Goal: Transaction & Acquisition: Purchase product/service

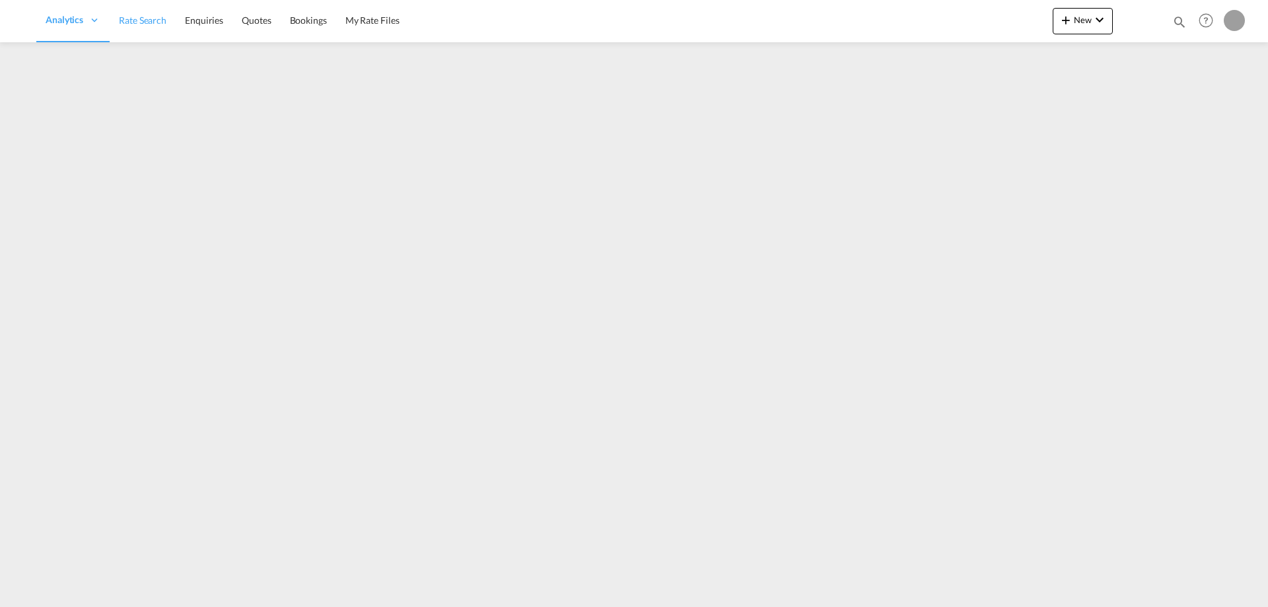
click at [137, 28] on link "Rate Search" at bounding box center [143, 20] width 66 height 43
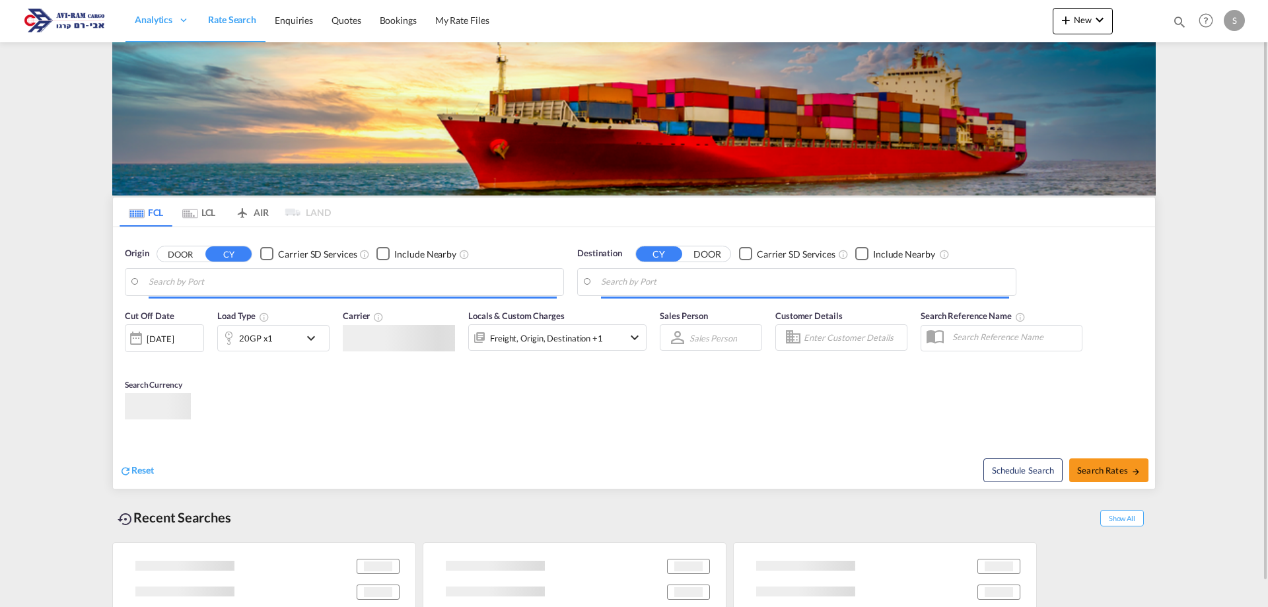
type input "Shekou Pt, CNSHK"
type input "Ashdod, ILASH"
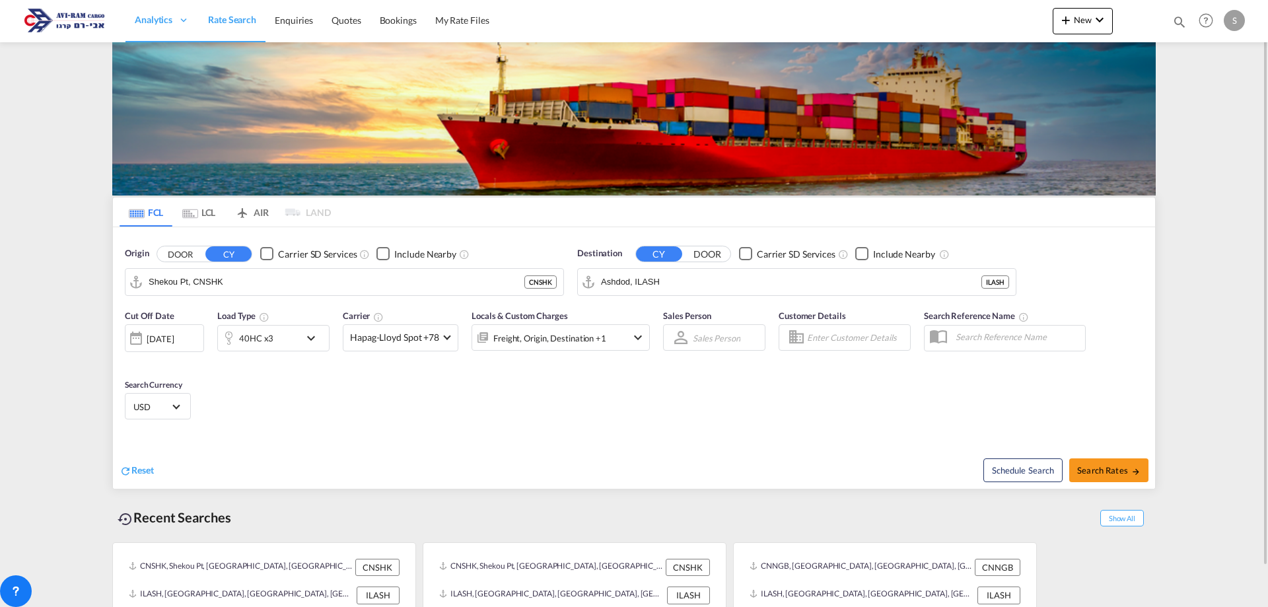
click at [231, 22] on span "Rate Search" at bounding box center [232, 19] width 48 height 11
click at [196, 281] on input "Shekou Pt, CNSHK" at bounding box center [353, 282] width 408 height 20
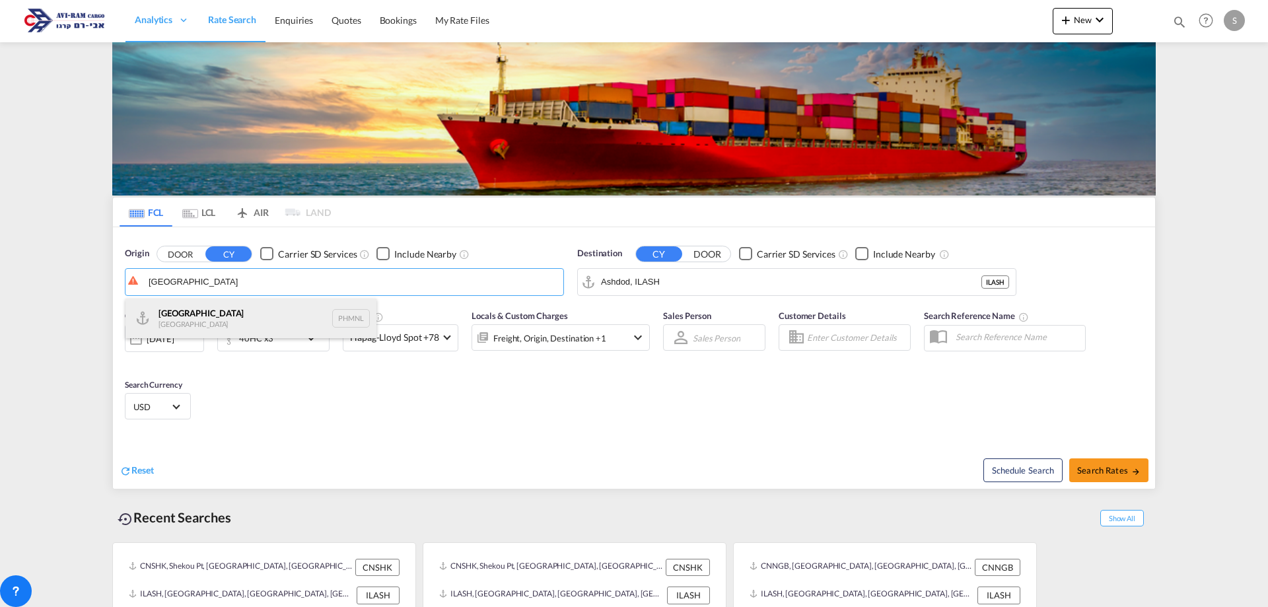
click at [206, 314] on div "[GEOGRAPHIC_DATA] [GEOGRAPHIC_DATA] PHMNL" at bounding box center [250, 318] width 251 height 40
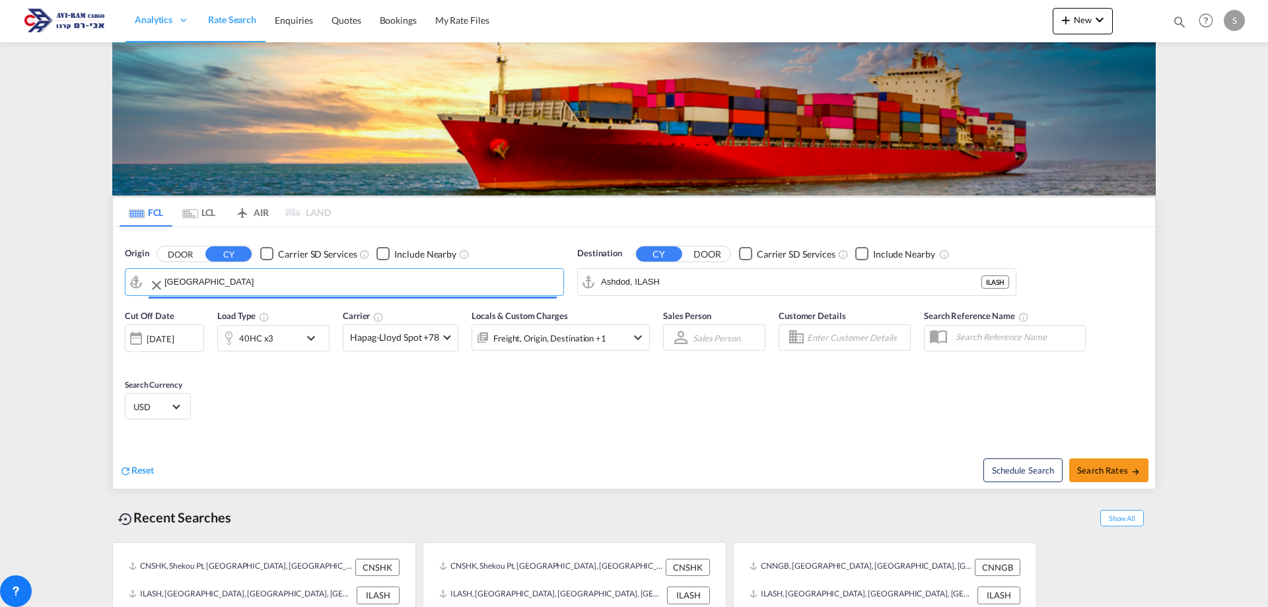
type input "[GEOGRAPHIC_DATA], PHMNL"
click at [282, 335] on div "40HC x3" at bounding box center [259, 338] width 82 height 26
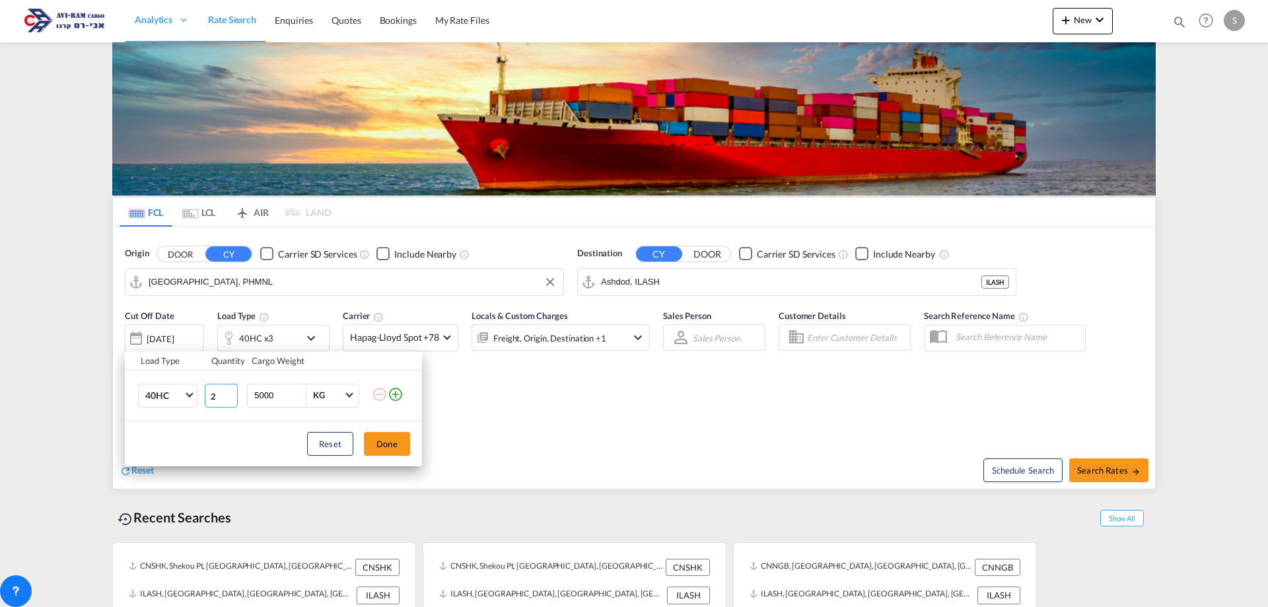
click at [231, 397] on input "2" at bounding box center [221, 396] width 33 height 24
click at [231, 397] on input "1" at bounding box center [221, 396] width 33 height 24
click at [231, 397] on input "0" at bounding box center [221, 396] width 33 height 24
type input "1"
click at [230, 391] on input "1" at bounding box center [221, 396] width 33 height 24
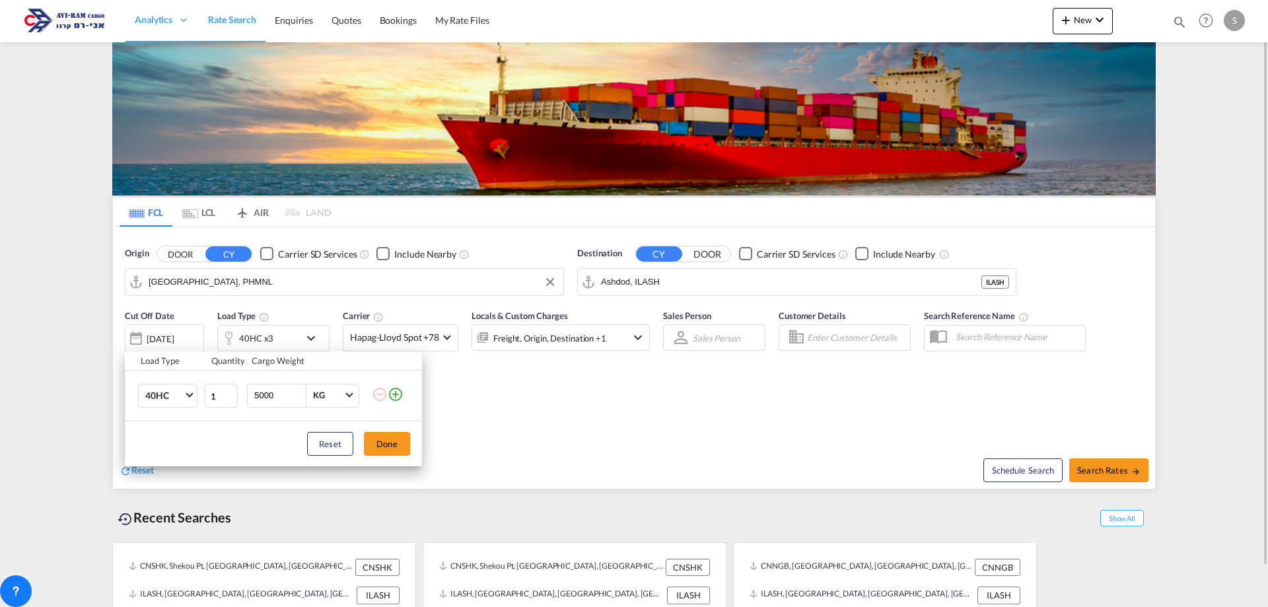
drag, startPoint x: 378, startPoint y: 434, endPoint x: 489, endPoint y: 440, distance: 111.1
click at [378, 434] on button "Done" at bounding box center [387, 444] width 46 height 24
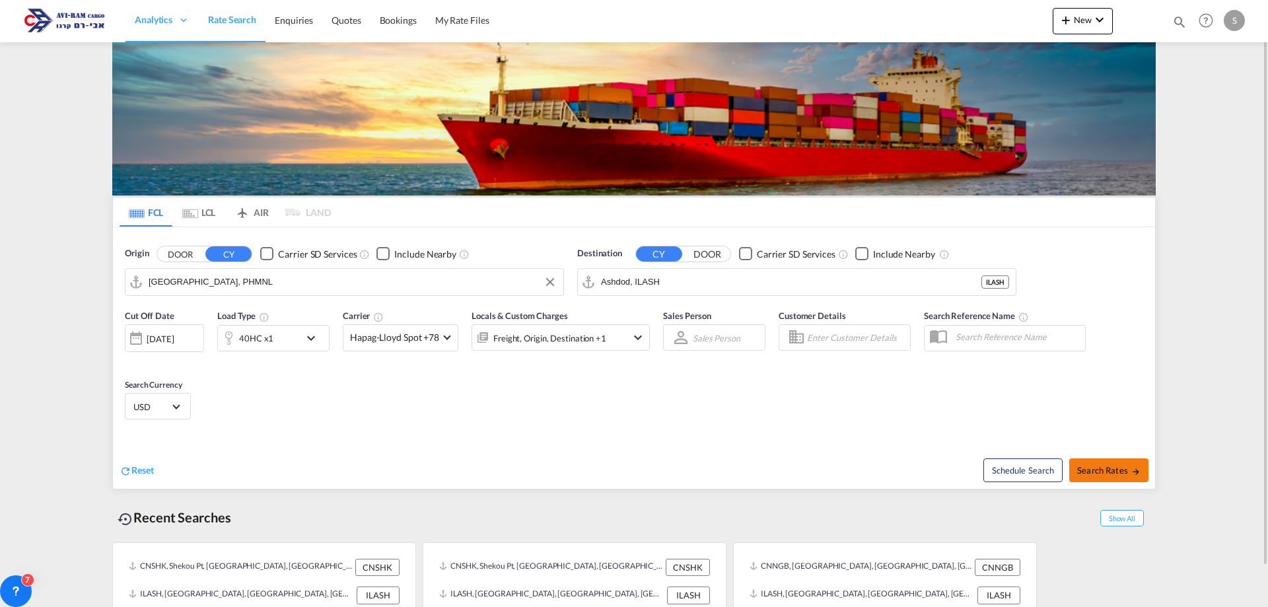
click at [1118, 466] on span "Search Rates" at bounding box center [1108, 470] width 63 height 11
type input "PHMNL to ILASH / [DATE]"
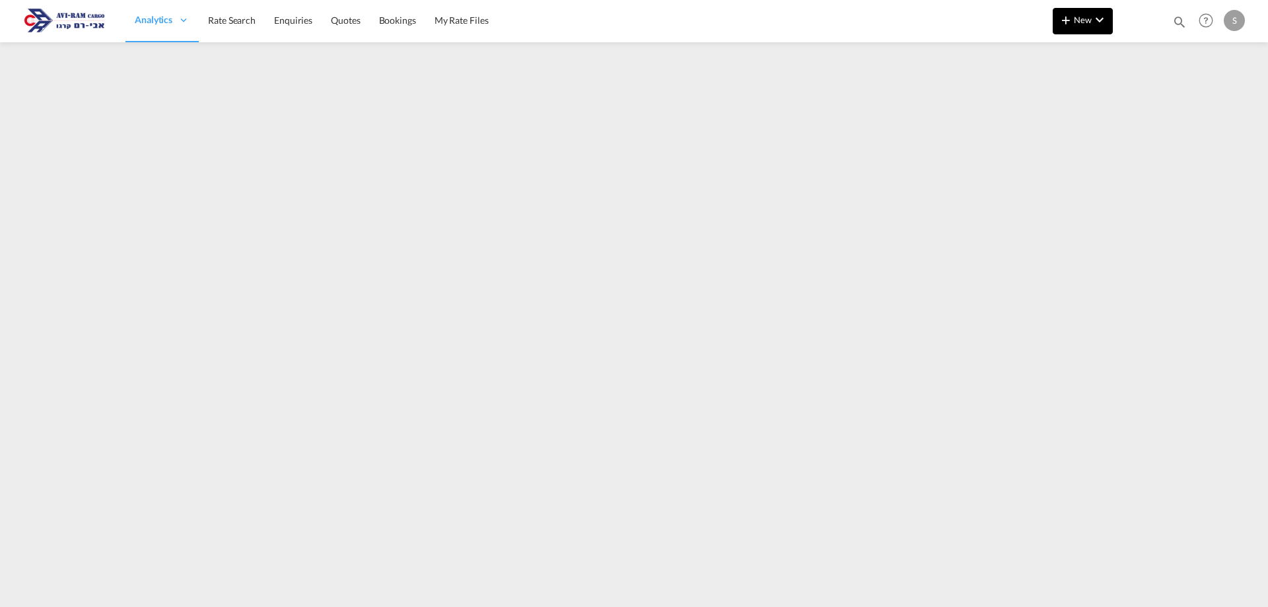
click at [1093, 17] on md-icon "icon-chevron-down" at bounding box center [1099, 20] width 16 height 16
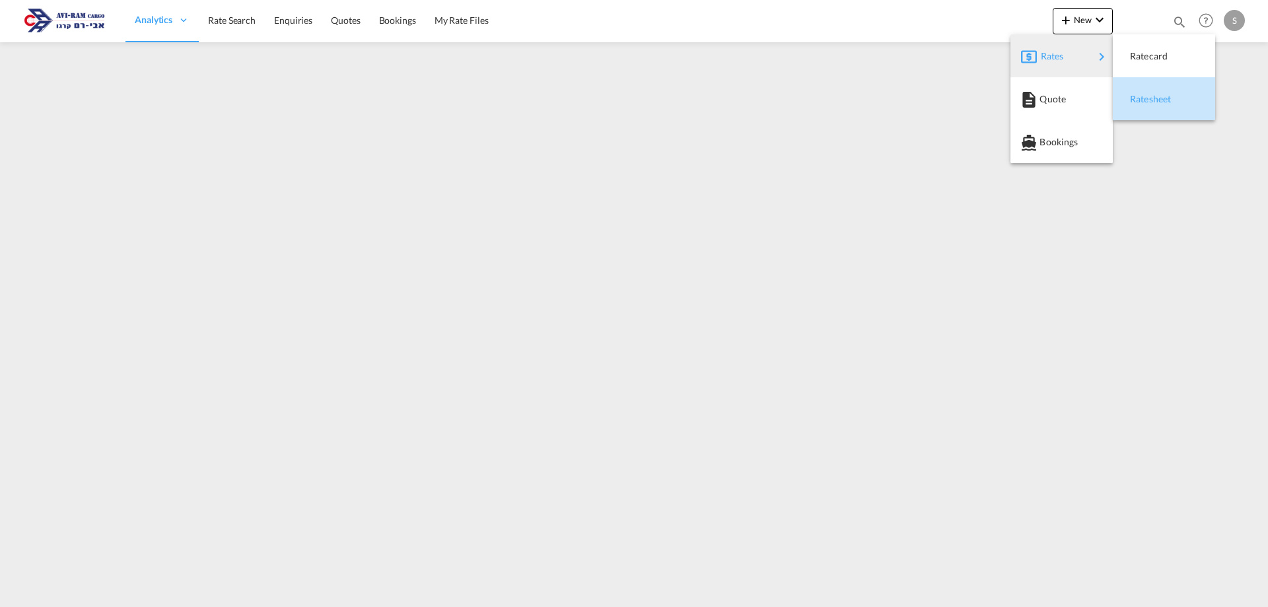
click at [1144, 100] on span "Ratesheet" at bounding box center [1137, 99] width 15 height 26
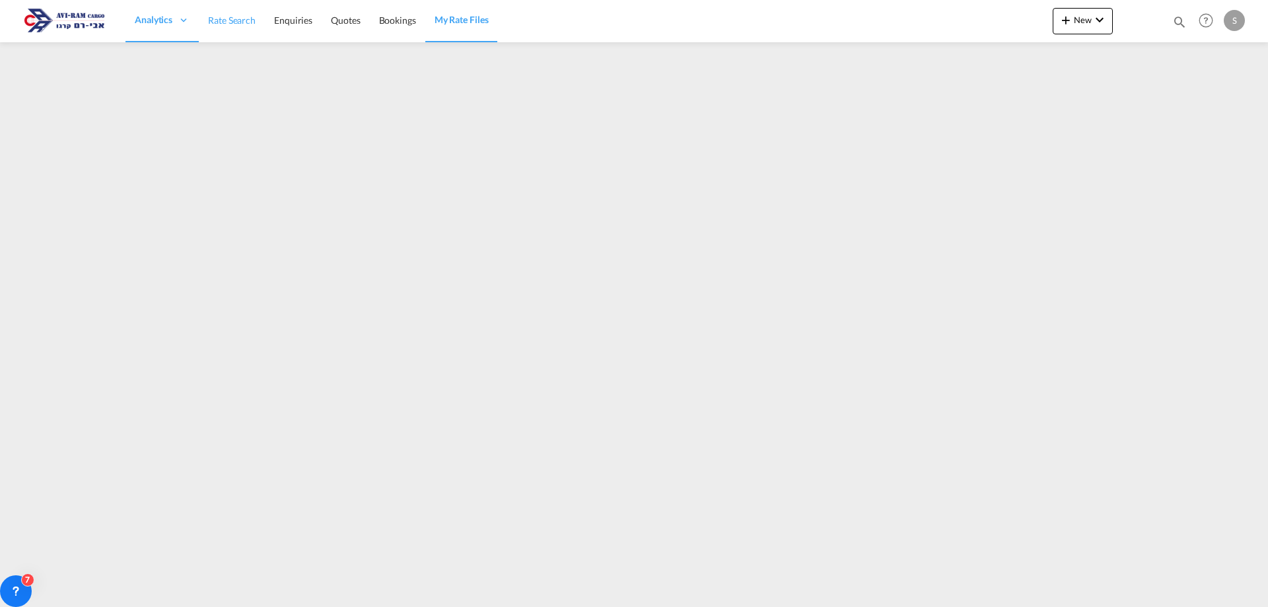
click at [232, 22] on span "Rate Search" at bounding box center [232, 20] width 48 height 11
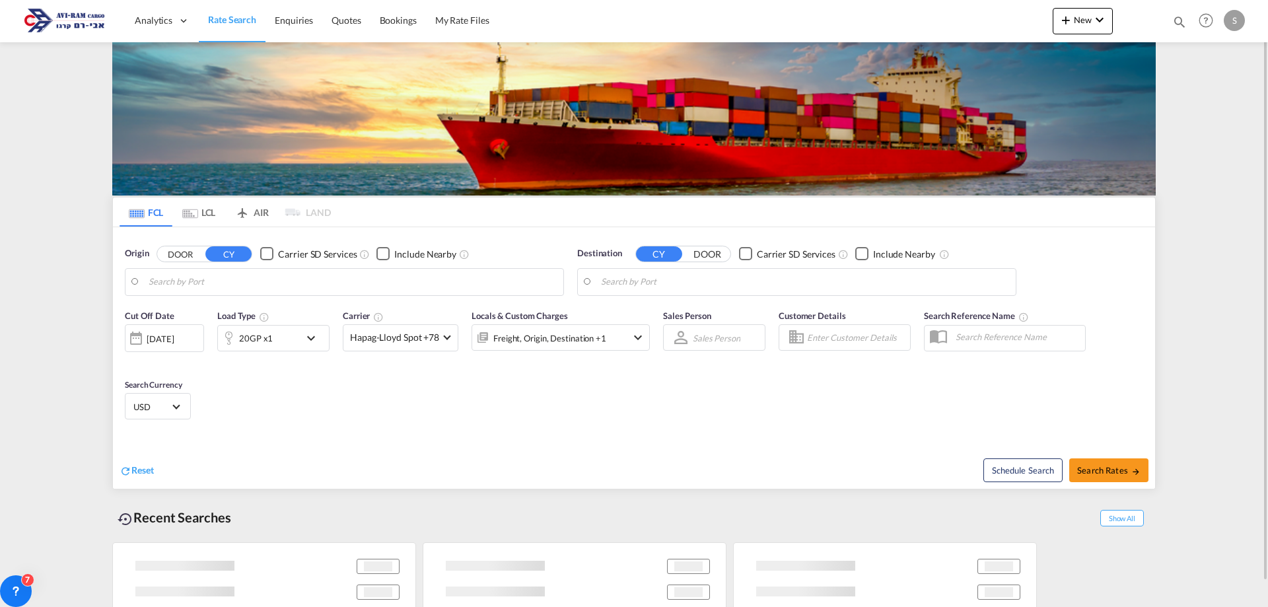
type input "[GEOGRAPHIC_DATA], PHMNL"
type input "Ashdod, ILASH"
